Goal: Transaction & Acquisition: Purchase product/service

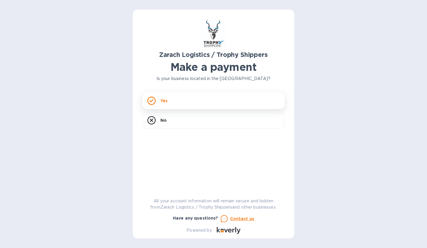
click at [178, 100] on div "Yes" at bounding box center [213, 101] width 142 height 17
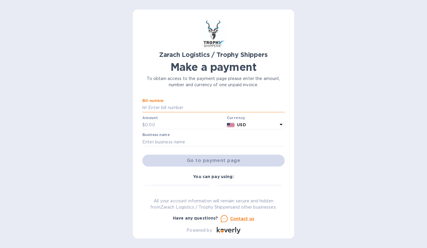
click at [174, 108] on input "text" at bounding box center [216, 108] width 138 height 9
paste input "B00174"
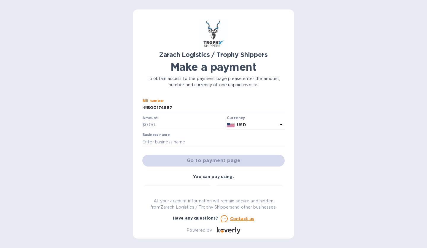
type input "B00174987"
click at [149, 124] on input "text" at bounding box center [185, 125] width 80 height 9
type input "1,432.80"
click at [191, 144] on input "text" at bounding box center [213, 142] width 142 height 9
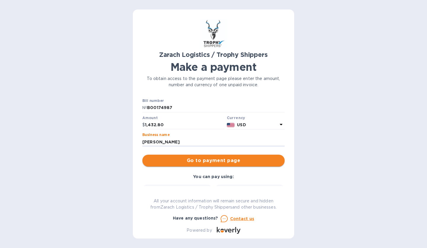
type input "[PERSON_NAME]"
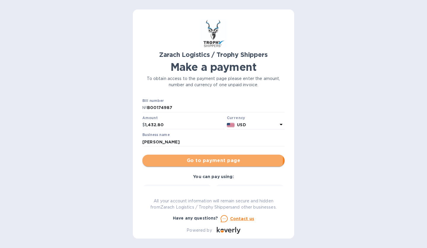
click at [208, 159] on span "Go to payment page" at bounding box center [213, 160] width 133 height 7
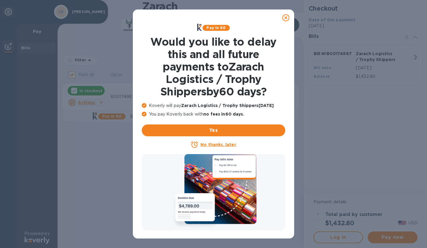
click at [211, 146] on u "No thanks, later" at bounding box center [218, 144] width 35 height 5
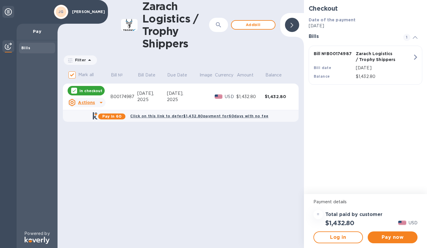
click at [100, 103] on icon at bounding box center [101, 102] width 3 height 1
click at [90, 129] on b "Open bill" at bounding box center [94, 126] width 20 height 5
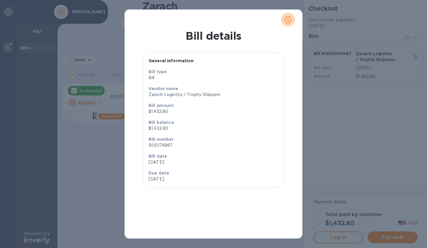
click at [290, 21] on icon "close" at bounding box center [288, 20] width 6 height 6
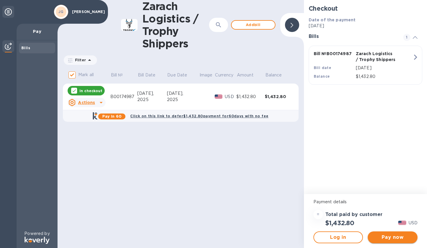
click at [392, 240] on span "Pay now" at bounding box center [393, 237] width 40 height 7
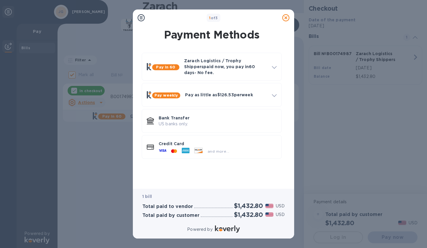
scroll to position [20, 0]
click at [230, 141] on p "Credit Card" at bounding box center [218, 144] width 118 height 6
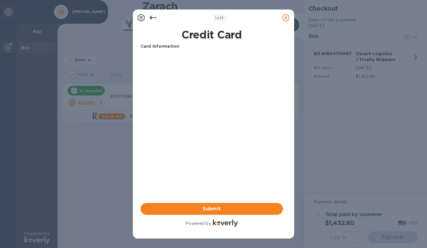
scroll to position [2, 0]
click at [211, 206] on span "Submit" at bounding box center [211, 209] width 133 height 7
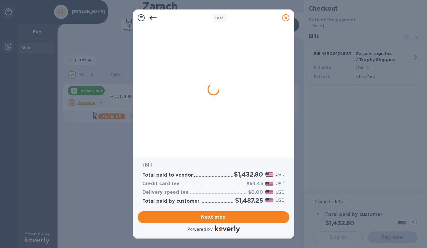
scroll to position [0, 0]
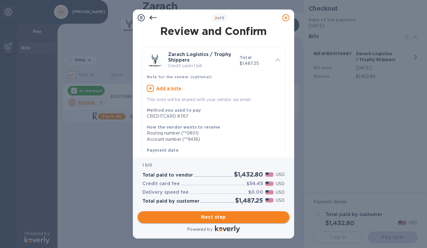
click at [213, 214] on span "Next step" at bounding box center [213, 217] width 142 height 7
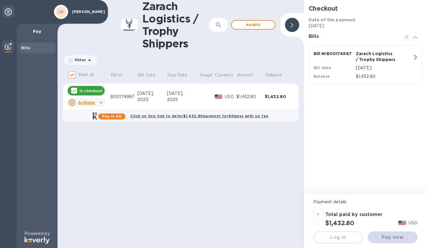
click at [295, 0] on html at bounding box center [213, 0] width 427 height 0
click at [289, 0] on html at bounding box center [213, 0] width 427 height 0
click at [410, 0] on html at bounding box center [213, 0] width 427 height 0
click at [181, 0] on html at bounding box center [213, 0] width 427 height 0
click at [97, 0] on html at bounding box center [213, 0] width 427 height 0
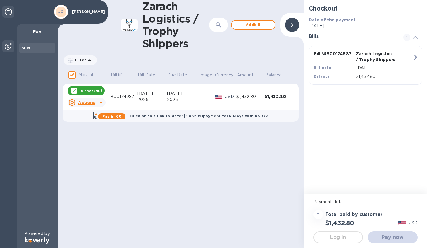
click at [91, 0] on html at bounding box center [213, 0] width 427 height 0
click at [384, 0] on html at bounding box center [213, 0] width 427 height 0
click at [416, 0] on html at bounding box center [213, 0] width 427 height 0
click at [292, 0] on html at bounding box center [213, 0] width 427 height 0
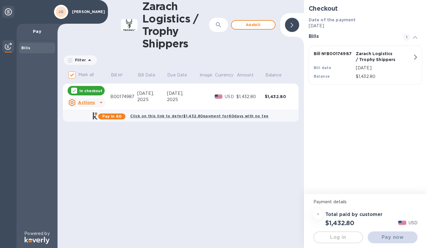
click at [276, 0] on html at bounding box center [213, 0] width 427 height 0
click at [391, 0] on html at bounding box center [213, 0] width 427 height 0
click at [26, 0] on html at bounding box center [213, 0] width 427 height 0
click at [94, 0] on html at bounding box center [213, 0] width 427 height 0
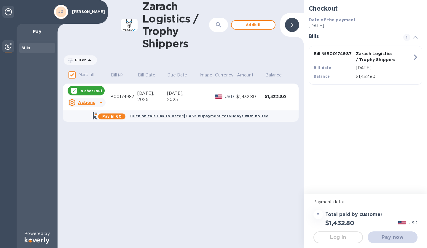
click at [416, 0] on html at bounding box center [213, 0] width 427 height 0
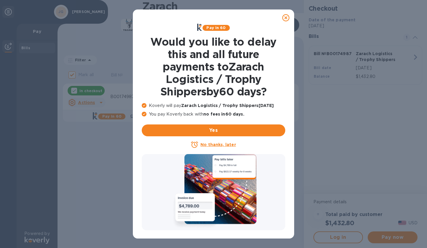
click at [287, 16] on icon at bounding box center [286, 17] width 7 height 7
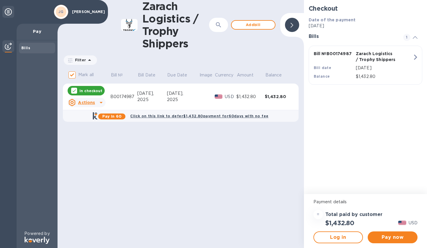
click at [87, 90] on p "In checkout" at bounding box center [91, 90] width 23 height 5
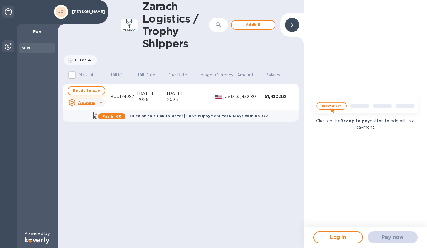
click at [86, 91] on span "Ready to pay" at bounding box center [86, 90] width 27 height 7
checkbox input "true"
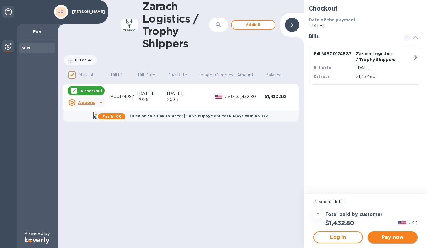
click at [392, 241] on span "Pay now" at bounding box center [393, 237] width 40 height 7
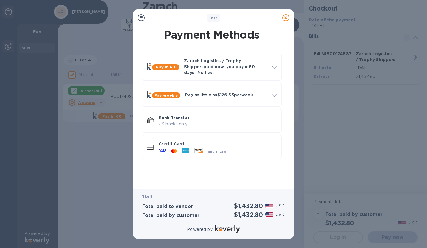
scroll to position [20, 0]
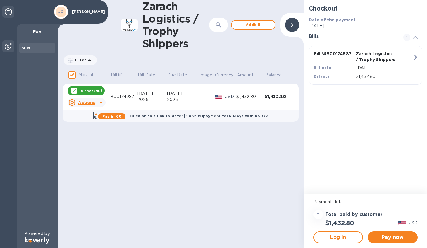
click at [245, 164] on div "Zarach Logistics / Trophy Shippers ​ Add bill Filter Amount Mark all Bill № Bil…" at bounding box center [181, 124] width 247 height 248
click at [391, 241] on span "Pay now" at bounding box center [393, 237] width 40 height 7
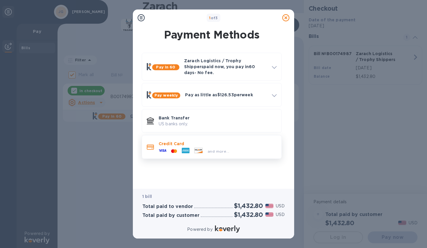
click at [226, 141] on p "Credit Card" at bounding box center [218, 144] width 118 height 6
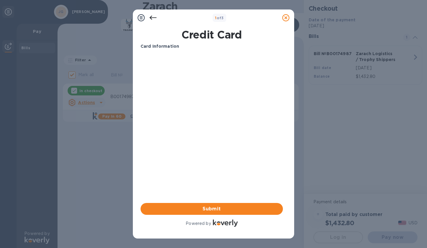
scroll to position [0, 0]
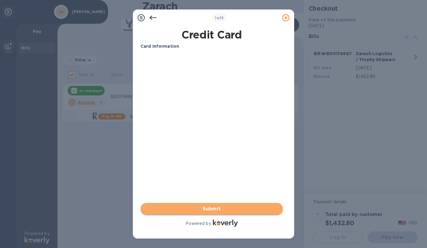
click at [211, 206] on span "Submit" at bounding box center [211, 209] width 133 height 7
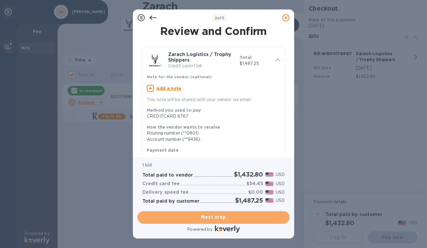
click at [217, 214] on span "Next step" at bounding box center [213, 217] width 142 height 7
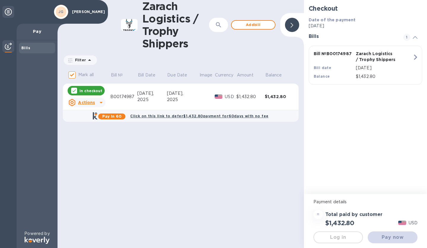
click at [365, 0] on html at bounding box center [213, 0] width 427 height 0
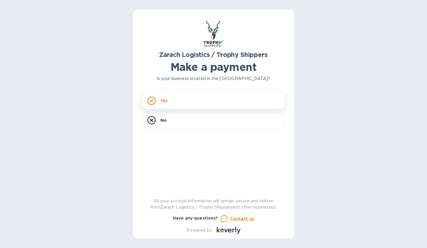
click at [187, 99] on div "Yes" at bounding box center [213, 101] width 142 height 17
